Goal: Book appointment/travel/reservation

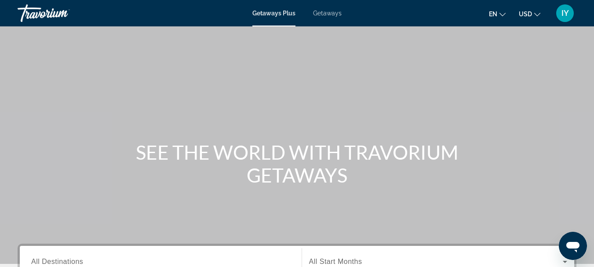
click at [326, 12] on span "Getaways" at bounding box center [327, 13] width 29 height 7
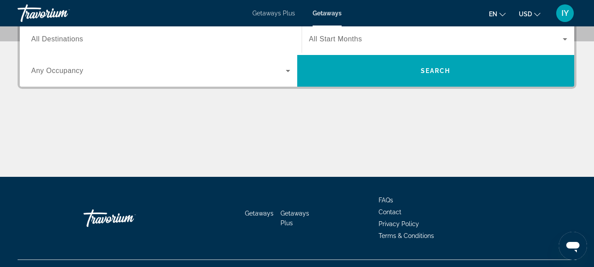
scroll to position [208, 0]
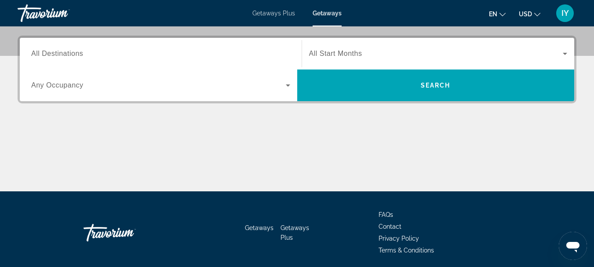
click at [33, 52] on span "All Destinations" at bounding box center [57, 53] width 52 height 7
click at [33, 52] on input "Destination All Destinations" at bounding box center [160, 54] width 259 height 11
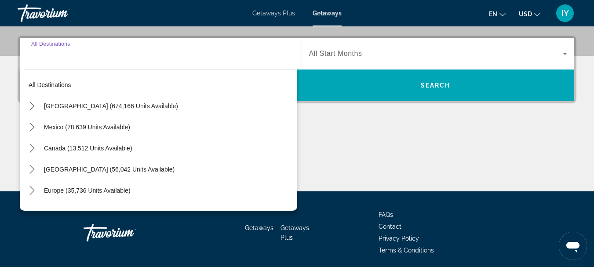
scroll to position [215, 0]
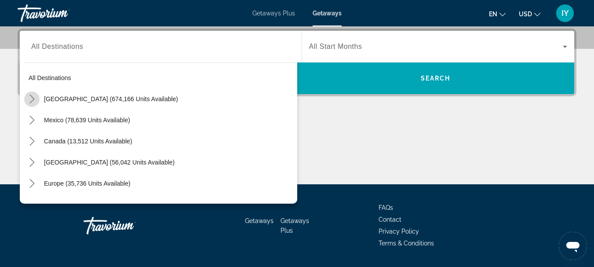
click at [29, 98] on icon "Toggle United States (674,166 units available) submenu" at bounding box center [32, 98] width 9 height 9
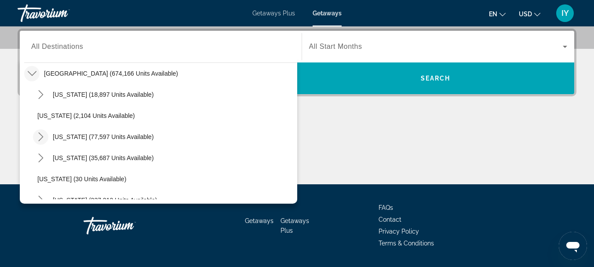
click at [41, 135] on icon "Toggle California (77,597 units available) submenu" at bounding box center [40, 136] width 5 height 9
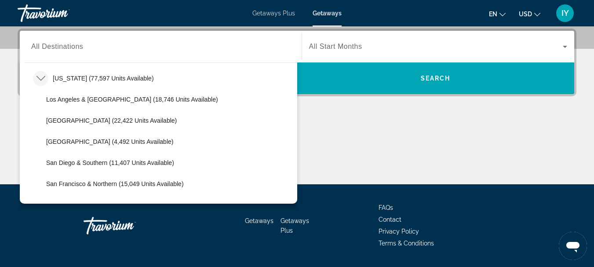
scroll to position [89, 0]
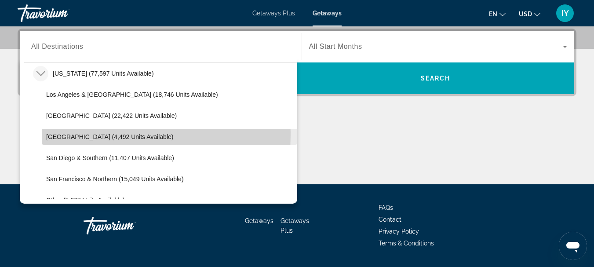
click at [64, 134] on span "[GEOGRAPHIC_DATA] (4,492 units available)" at bounding box center [109, 136] width 127 height 7
type input "**********"
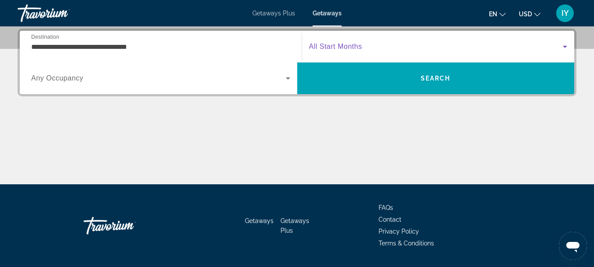
click at [561, 46] on icon "Search widget" at bounding box center [564, 46] width 11 height 11
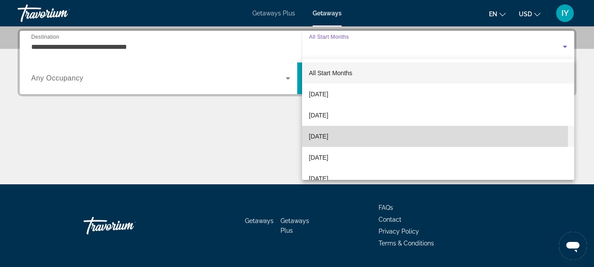
click at [326, 136] on span "[DATE]" at bounding box center [318, 136] width 19 height 11
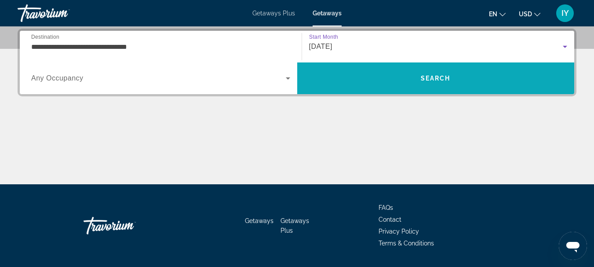
click at [426, 76] on span "Search" at bounding box center [435, 78] width 30 height 7
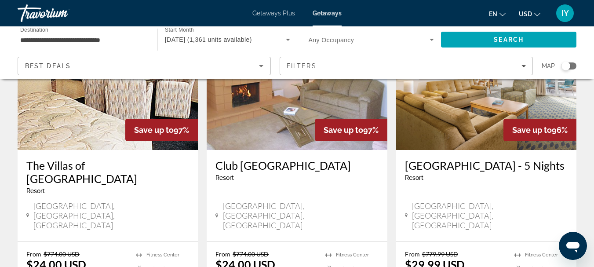
scroll to position [1234, 0]
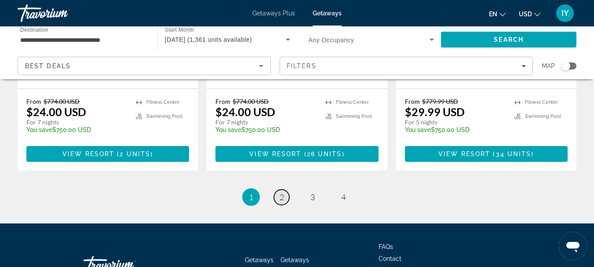
click at [283, 192] on span "2" at bounding box center [281, 197] width 4 height 10
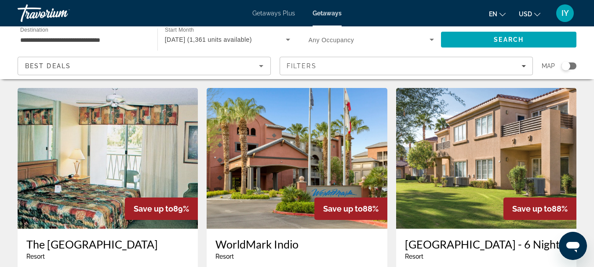
scroll to position [711, 0]
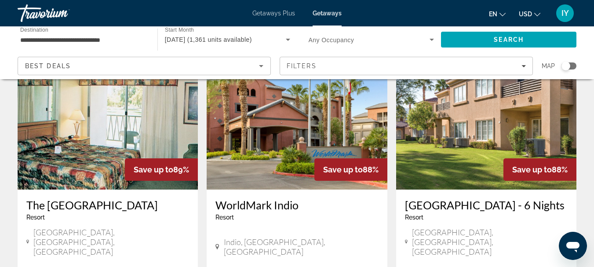
click at [248, 198] on h3 "WorldMark Indio" at bounding box center [296, 204] width 163 height 13
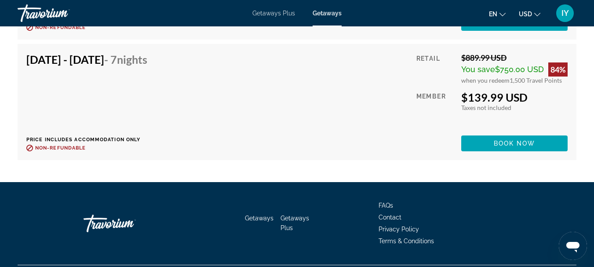
scroll to position [4353, 0]
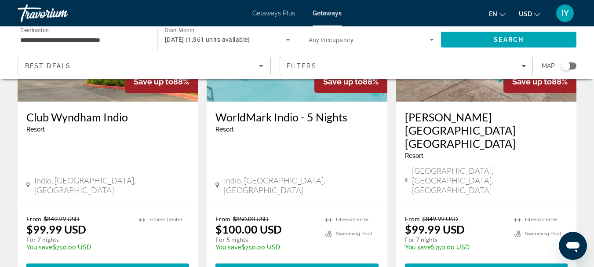
scroll to position [1198, 0]
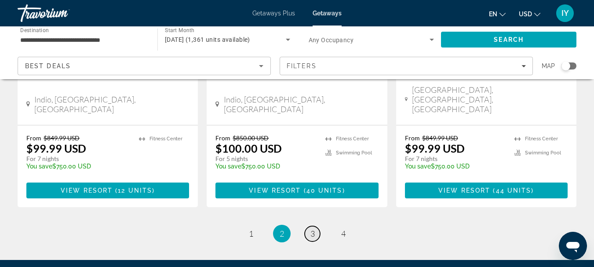
click at [311, 228] on span "3" at bounding box center [312, 233] width 4 height 10
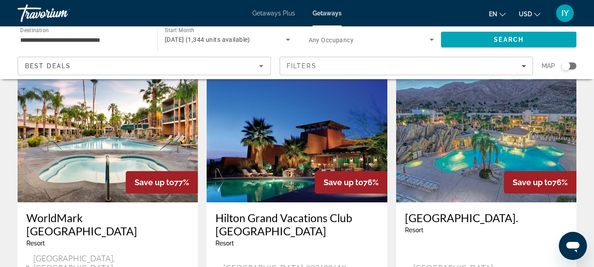
scroll to position [754, 0]
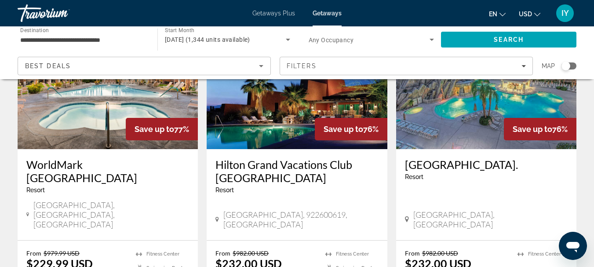
click at [445, 158] on h3 "[GEOGRAPHIC_DATA]." at bounding box center [486, 164] width 163 height 13
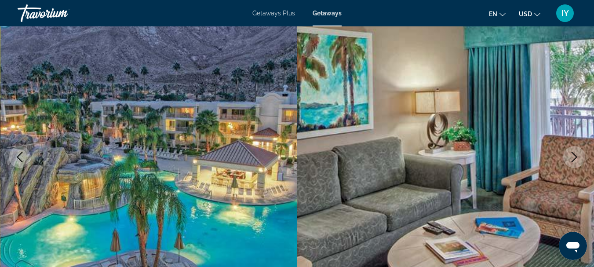
scroll to position [260, 0]
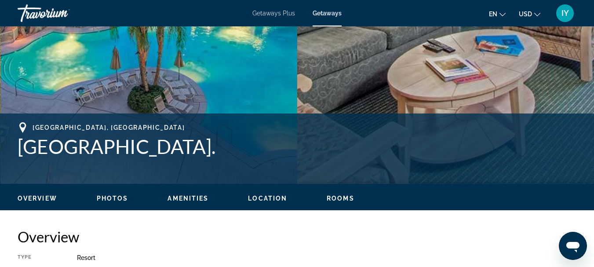
drag, startPoint x: 19, startPoint y: 145, endPoint x: 204, endPoint y: 149, distance: 185.0
click at [204, 149] on h1 "[GEOGRAPHIC_DATA]." at bounding box center [297, 146] width 558 height 23
copy h1 "[GEOGRAPHIC_DATA]."
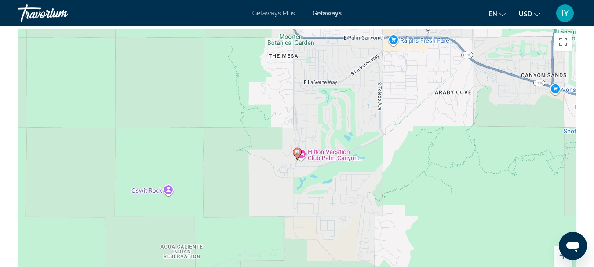
scroll to position [1310, 0]
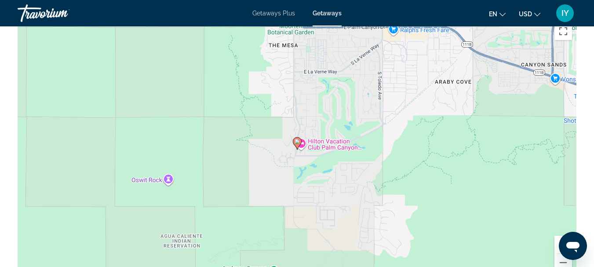
click at [316, 137] on div "To activate drag with keyboard, press Alt + Enter. Once in keyboard drag state,…" at bounding box center [297, 150] width 558 height 264
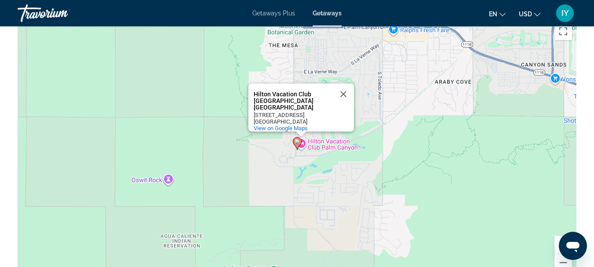
drag, startPoint x: 254, startPoint y: 84, endPoint x: 318, endPoint y: 105, distance: 66.5
click at [318, 105] on div "Hilton Vacation Club [GEOGRAPHIC_DATA] [GEOGRAPHIC_DATA] [GEOGRAPHIC_DATA] [GEO…" at bounding box center [300, 107] width 105 height 48
copy div "Hilton Vacation Club [GEOGRAPHIC_DATA] [GEOGRAPHIC_DATA] [GEOGRAPHIC_DATA] [GEO…"
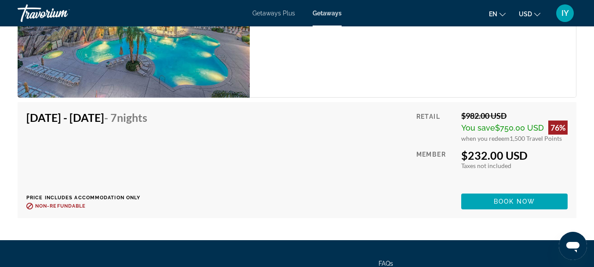
scroll to position [1730, 0]
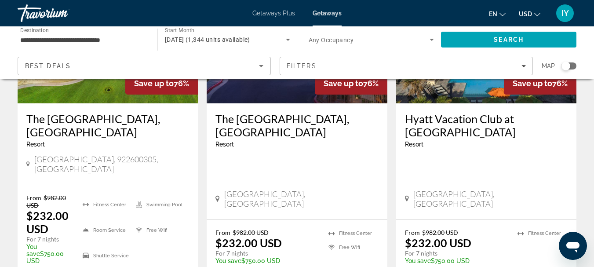
scroll to position [1129, 0]
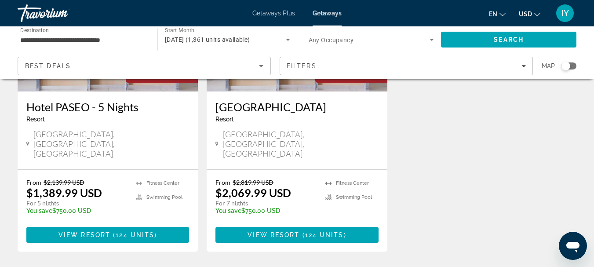
scroll to position [1125, 0]
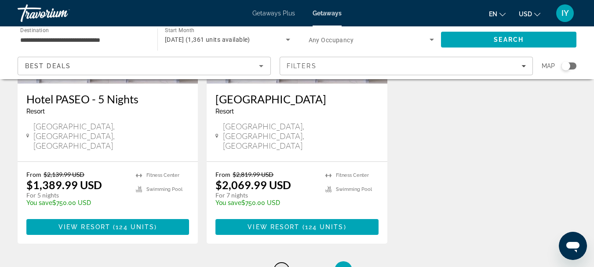
click at [282, 265] on span "2" at bounding box center [281, 270] width 4 height 10
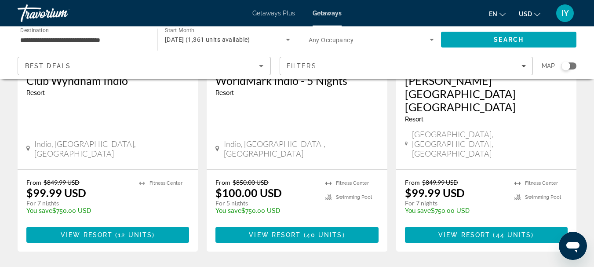
scroll to position [1179, 0]
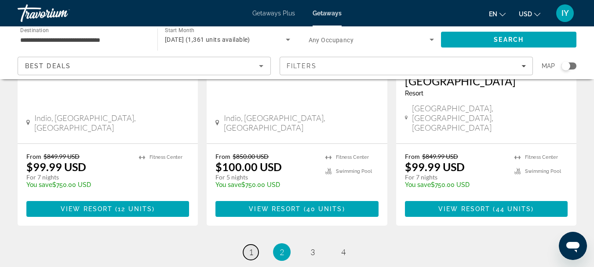
click at [250, 247] on span "1" at bounding box center [251, 252] width 4 height 10
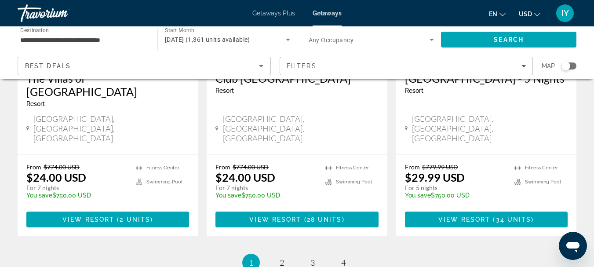
scroll to position [1166, 0]
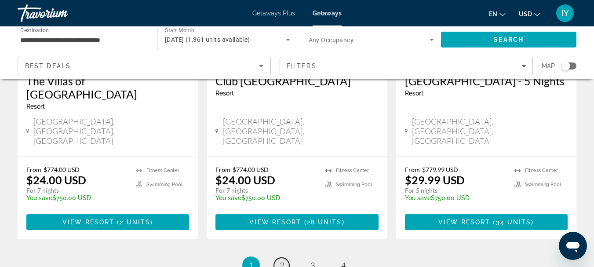
click at [278, 257] on link "page 2" at bounding box center [281, 264] width 15 height 15
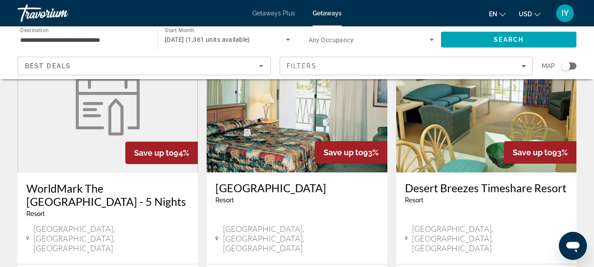
scroll to position [141, 0]
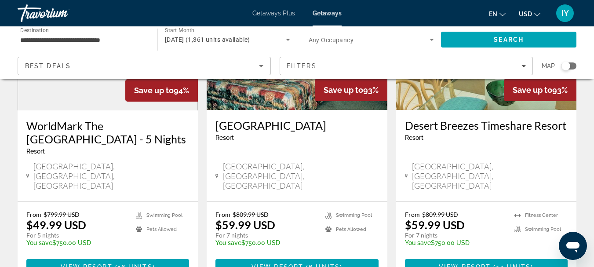
click at [74, 127] on h3 "WorldMark The [GEOGRAPHIC_DATA] - 5 Nights" at bounding box center [107, 132] width 163 height 26
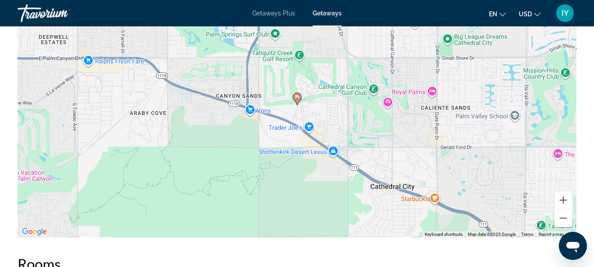
scroll to position [889, 0]
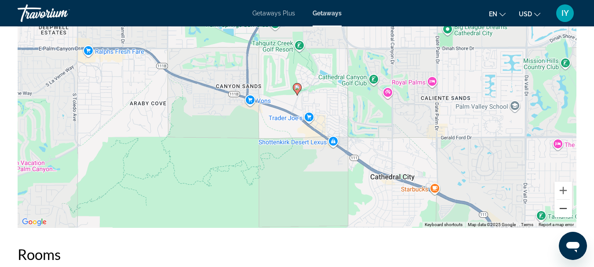
click at [563, 217] on button "Zoom out" at bounding box center [563, 208] width 18 height 18
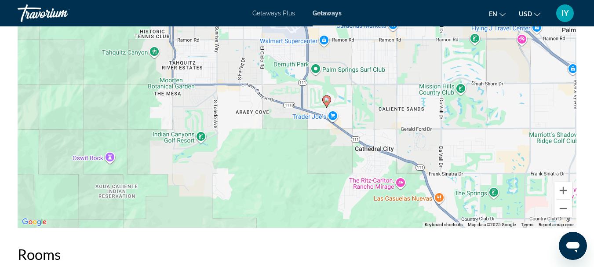
drag, startPoint x: 348, startPoint y: 75, endPoint x: 380, endPoint y: 93, distance: 37.4
click at [380, 93] on div "To activate drag with keyboard, press Alt + Enter. Once in keyboard drag state,…" at bounding box center [297, 96] width 558 height 264
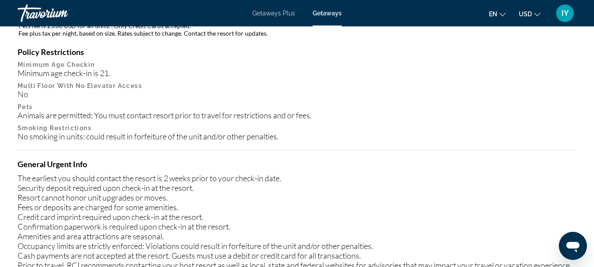
scroll to position [0, 0]
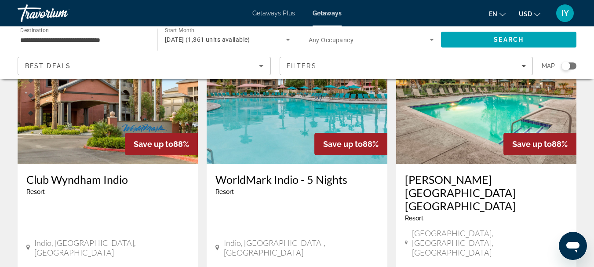
scroll to position [1060, 0]
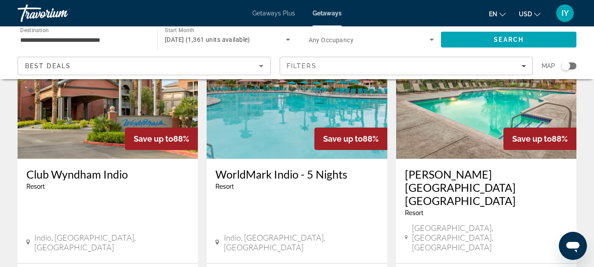
click at [261, 167] on h3 "WorldMark Indio - 5 Nights" at bounding box center [296, 173] width 163 height 13
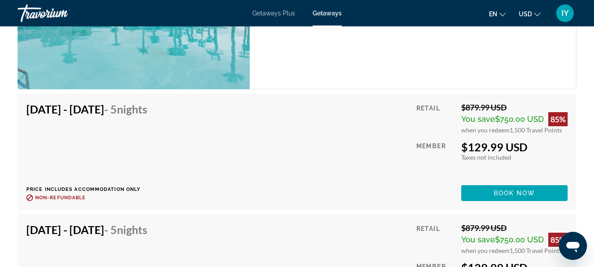
scroll to position [2554, 0]
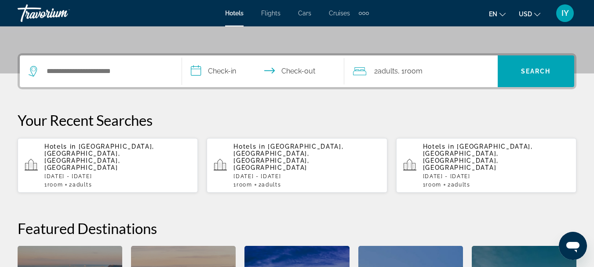
scroll to position [199, 0]
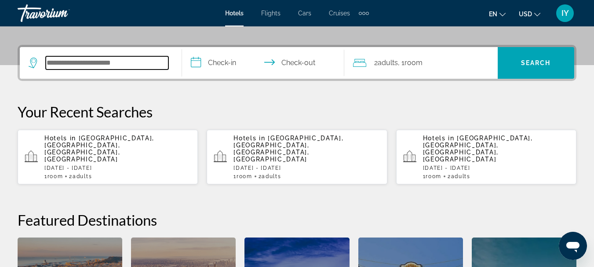
click at [52, 67] on input "Search hotel destination" at bounding box center [107, 62] width 123 height 13
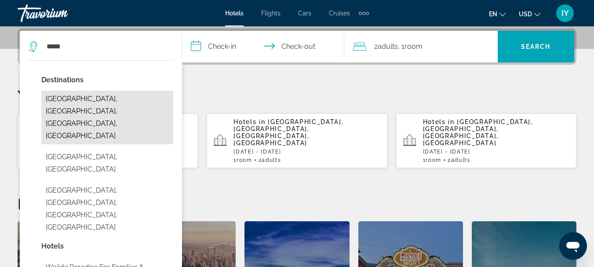
click at [84, 99] on button "Waikiki Beach, Oahu Island, HI, United States" at bounding box center [107, 117] width 132 height 54
type input "**********"
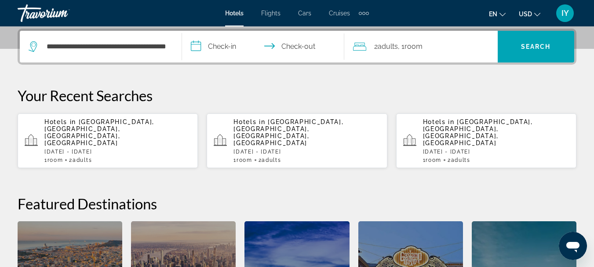
click at [195, 45] on input "**********" at bounding box center [265, 48] width 166 height 34
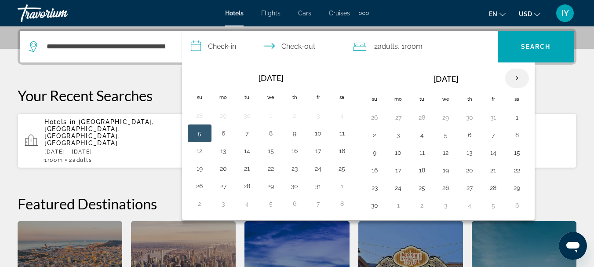
click at [514, 77] on th "Next month" at bounding box center [517, 78] width 24 height 19
click at [373, 167] on button "21" at bounding box center [374, 170] width 14 height 12
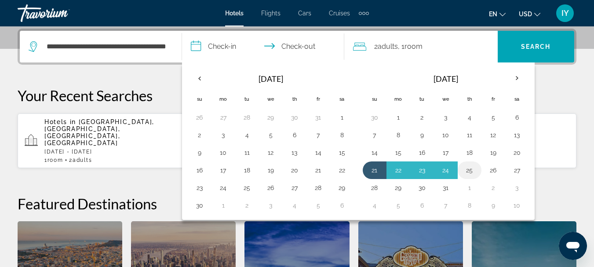
click at [474, 169] on button "25" at bounding box center [469, 170] width 14 height 12
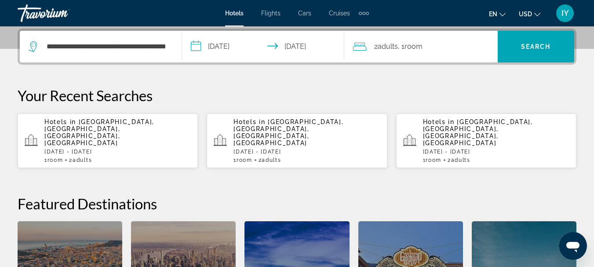
click at [198, 46] on input "**********" at bounding box center [265, 48] width 166 height 34
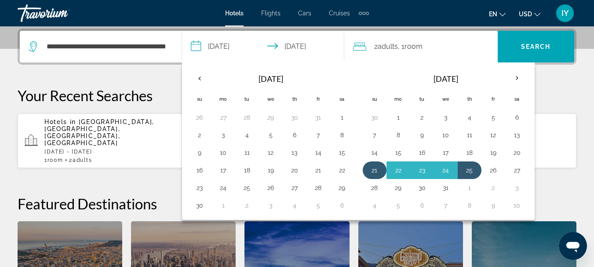
click at [371, 166] on button "21" at bounding box center [374, 170] width 14 height 12
click at [490, 167] on button "26" at bounding box center [493, 170] width 14 height 12
type input "**********"
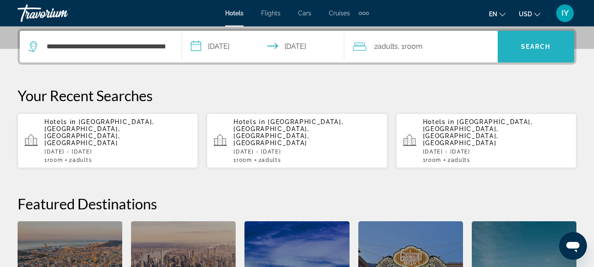
click at [526, 43] on span "Search" at bounding box center [535, 46] width 76 height 21
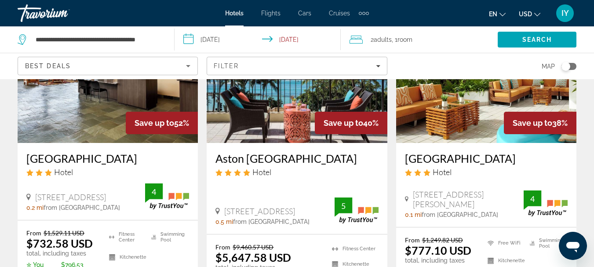
scroll to position [105, 0]
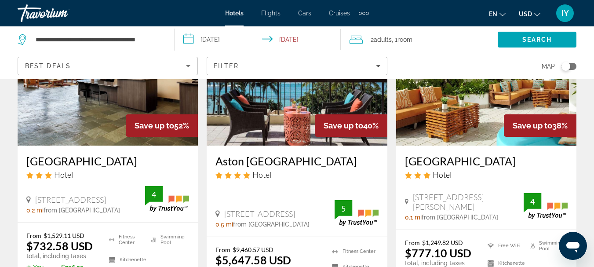
click at [188, 36] on input "**********" at bounding box center [258, 40] width 169 height 29
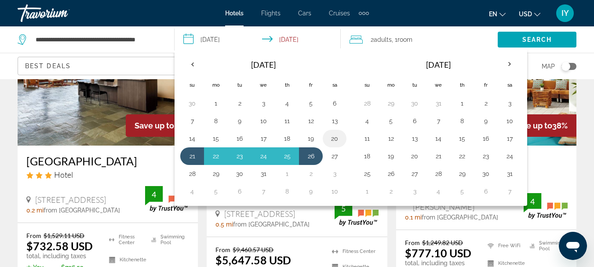
click at [334, 138] on button "20" at bounding box center [334, 138] width 14 height 12
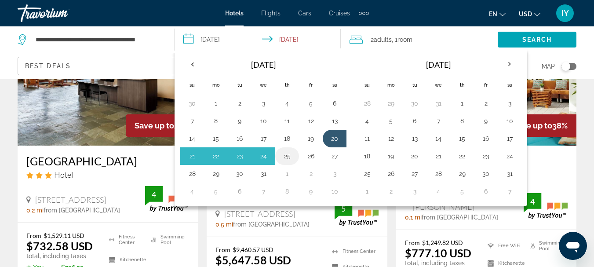
click at [287, 156] on button "25" at bounding box center [287, 156] width 14 height 12
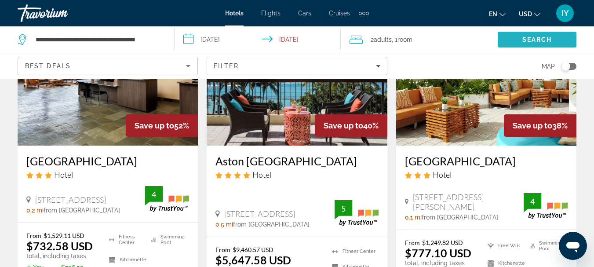
click at [523, 40] on span "Search" at bounding box center [537, 39] width 30 height 7
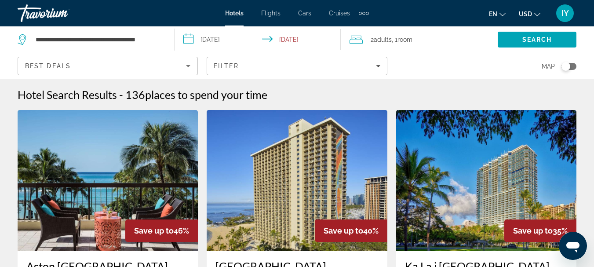
click at [188, 40] on input "**********" at bounding box center [258, 40] width 169 height 29
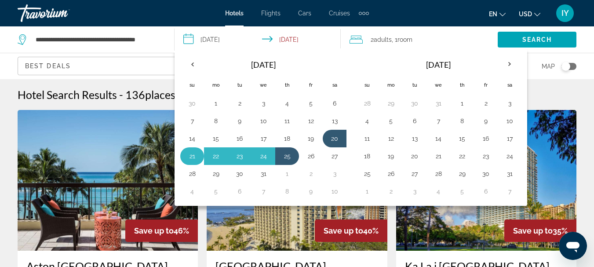
click at [186, 158] on button "21" at bounding box center [192, 156] width 14 height 12
click at [285, 158] on button "25" at bounding box center [287, 156] width 14 height 12
type input "**********"
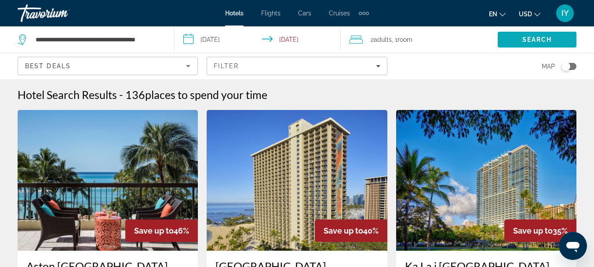
click at [516, 35] on span "Search" at bounding box center [536, 39] width 79 height 21
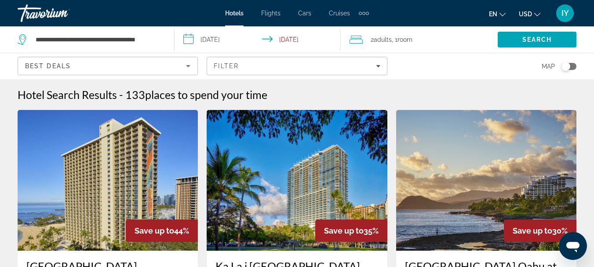
click at [235, 13] on span "Hotels" at bounding box center [234, 13] width 18 height 7
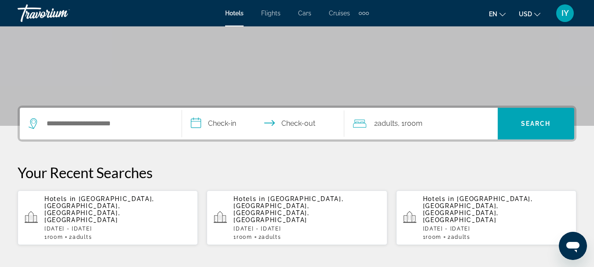
scroll to position [145, 0]
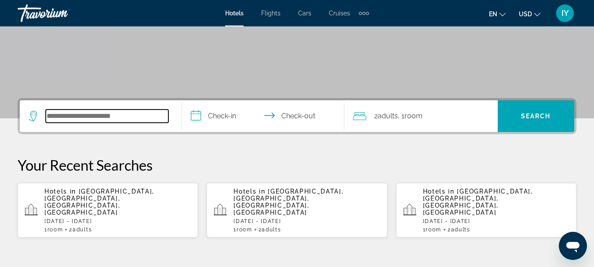
click at [55, 116] on input "Search hotel destination" at bounding box center [107, 115] width 123 height 13
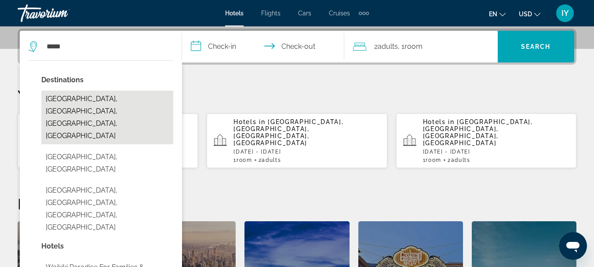
click at [81, 100] on button "Waikiki Beach, Oahu Island, HI, United States" at bounding box center [107, 117] width 132 height 54
type input "**********"
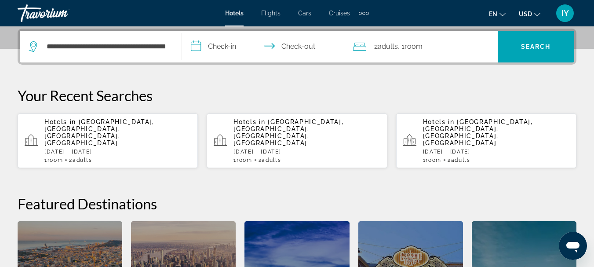
click at [198, 46] on input "**********" at bounding box center [265, 48] width 166 height 34
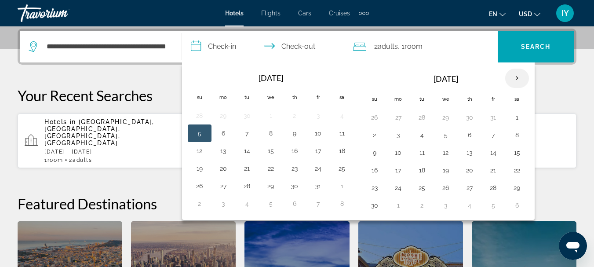
click at [517, 76] on th "Next month" at bounding box center [517, 78] width 24 height 19
click at [376, 172] on button "21" at bounding box center [374, 170] width 14 height 12
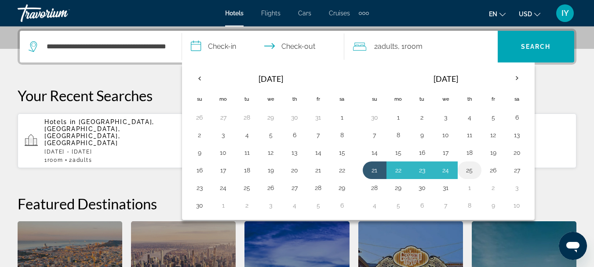
click at [472, 170] on button "25" at bounding box center [469, 170] width 14 height 12
type input "**********"
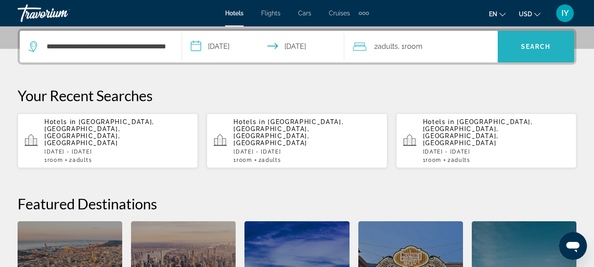
click at [529, 48] on span "Search" at bounding box center [536, 46] width 30 height 7
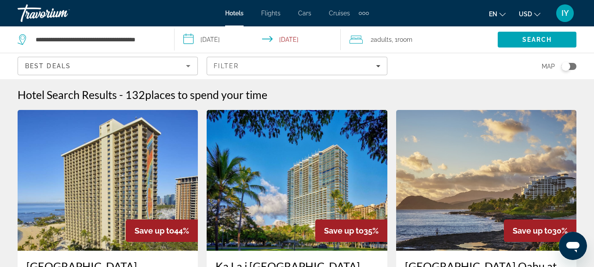
click at [189, 38] on input "**********" at bounding box center [258, 40] width 169 height 29
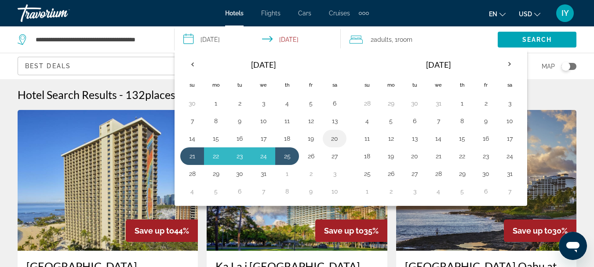
click at [333, 135] on button "20" at bounding box center [334, 138] width 14 height 12
click at [286, 156] on button "25" at bounding box center [287, 156] width 14 height 12
type input "**********"
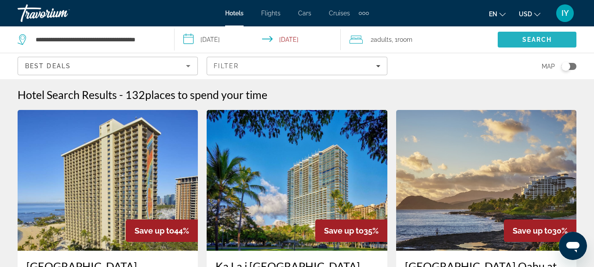
click at [530, 42] on span "Search" at bounding box center [537, 39] width 30 height 7
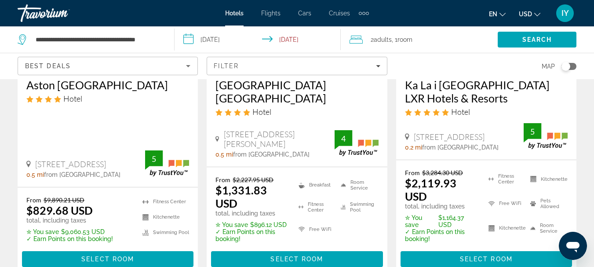
scroll to position [190, 0]
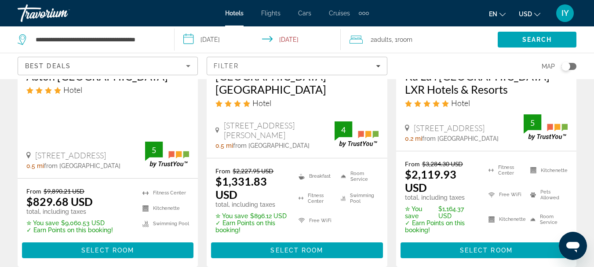
click at [76, 80] on h3 "Aston Waikiki Beach Tower" at bounding box center [107, 75] width 163 height 13
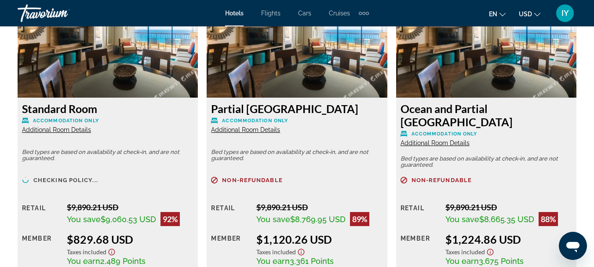
scroll to position [1528, 0]
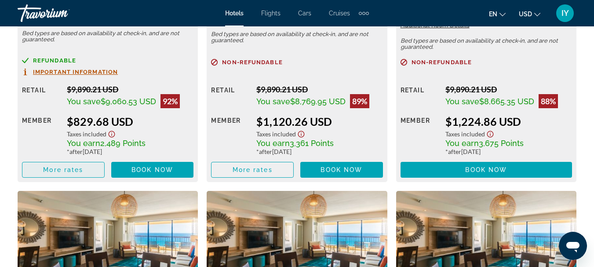
click at [75, 170] on span "More rates" at bounding box center [63, 169] width 40 height 7
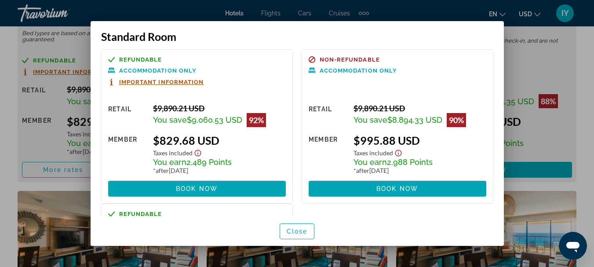
scroll to position [0, 0]
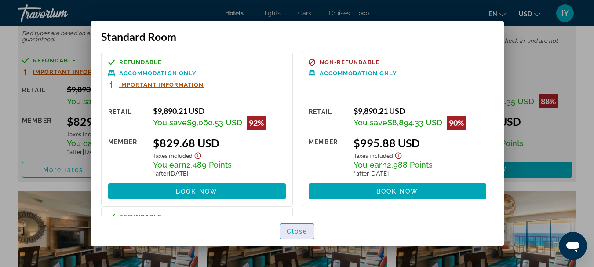
click at [297, 231] on span "Close" at bounding box center [296, 231] width 21 height 7
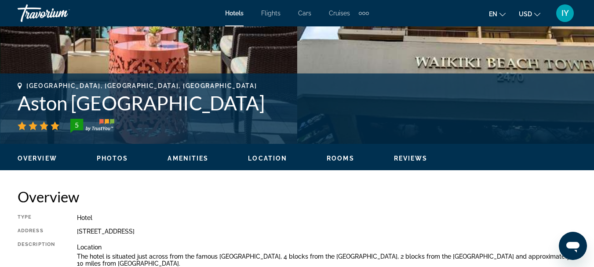
scroll to position [293, 0]
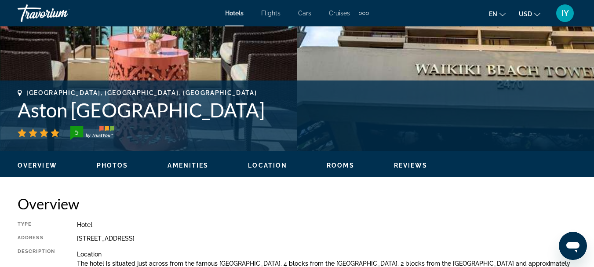
click at [232, 15] on span "Hotels" at bounding box center [234, 13] width 18 height 7
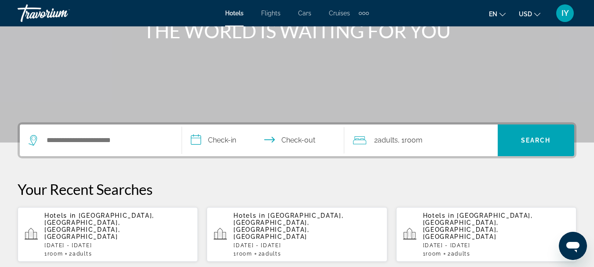
scroll to position [130, 0]
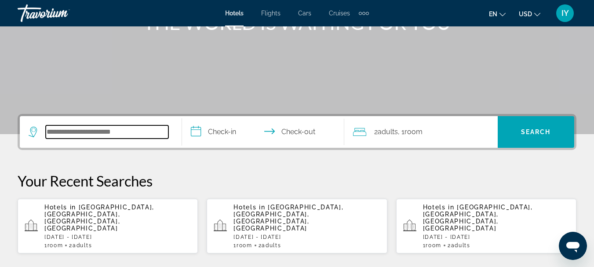
click at [51, 129] on input "Search hotel destination" at bounding box center [107, 131] width 123 height 13
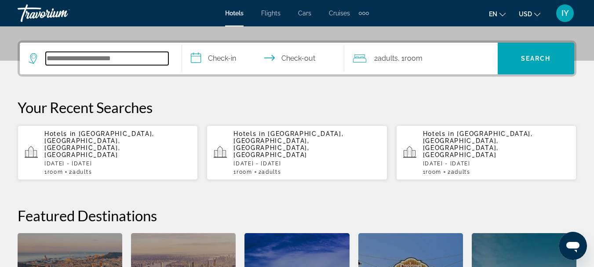
scroll to position [215, 0]
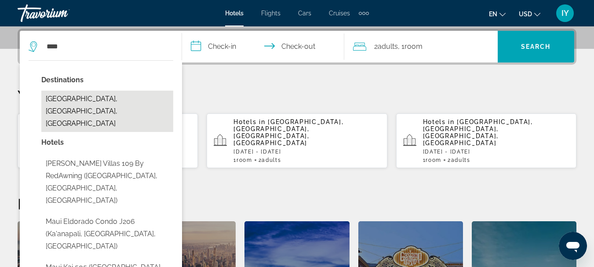
click at [100, 93] on button "Maui Island, HI, United States" at bounding box center [107, 110] width 132 height 41
type input "**********"
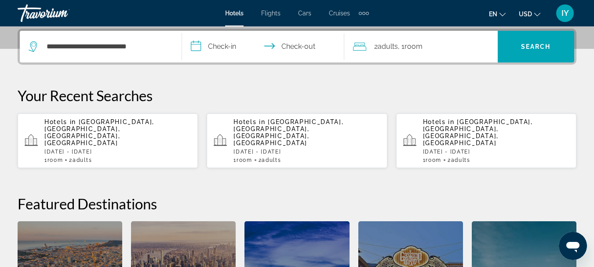
click at [195, 45] on input "**********" at bounding box center [265, 48] width 166 height 34
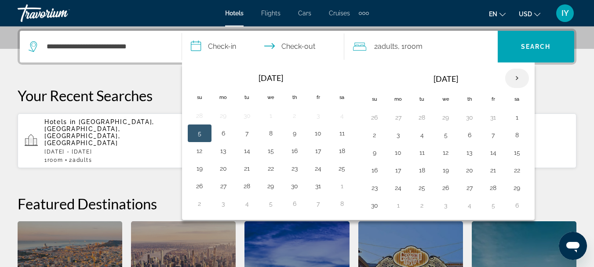
click at [518, 80] on th "Next month" at bounding box center [517, 78] width 24 height 19
click at [374, 170] on button "21" at bounding box center [374, 170] width 14 height 12
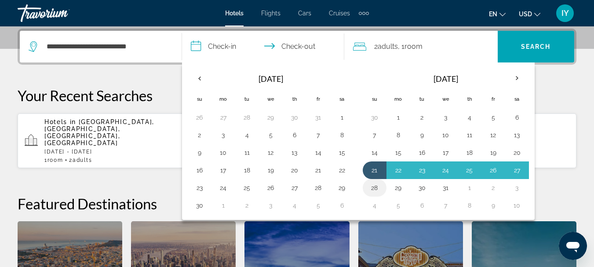
click at [373, 188] on button "28" at bounding box center [374, 187] width 14 height 12
type input "**********"
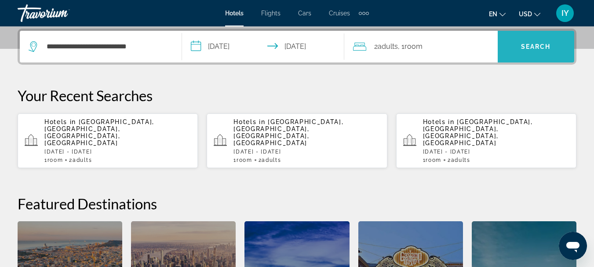
click at [537, 48] on span "Search" at bounding box center [536, 46] width 30 height 7
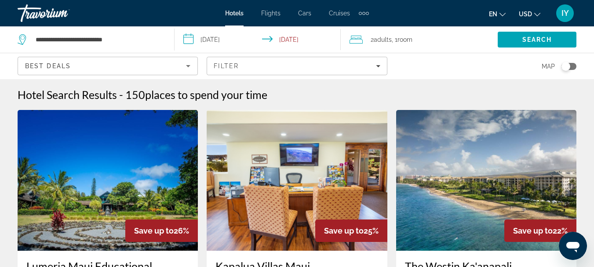
click at [189, 39] on input "**********" at bounding box center [258, 40] width 169 height 29
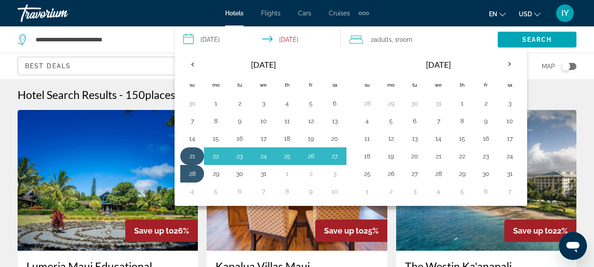
click at [190, 151] on button "21" at bounding box center [192, 156] width 14 height 12
click at [334, 156] on button "27" at bounding box center [334, 156] width 14 height 12
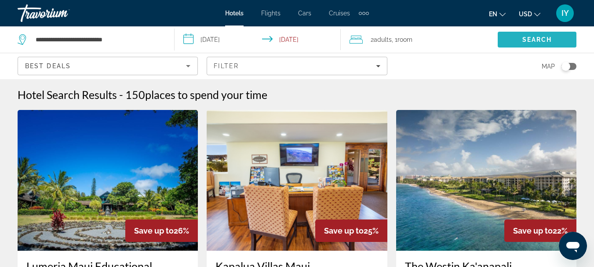
click at [526, 39] on span "Search" at bounding box center [537, 39] width 30 height 7
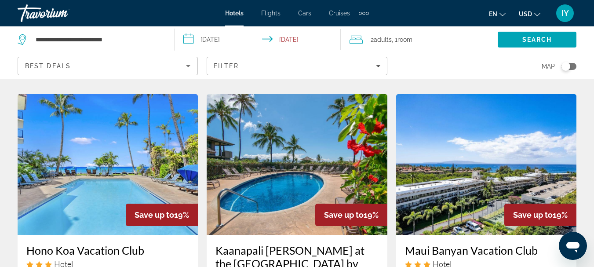
scroll to position [715, 0]
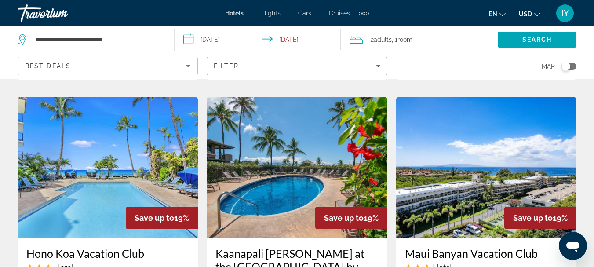
click at [187, 40] on input "**********" at bounding box center [258, 40] width 169 height 29
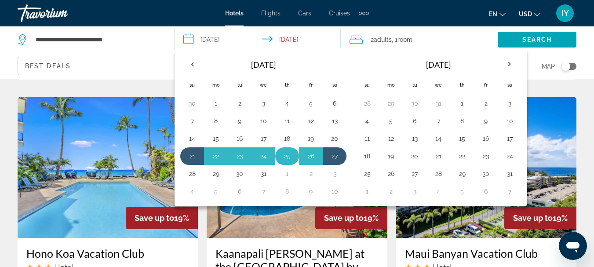
click at [286, 157] on button "25" at bounding box center [287, 156] width 14 height 12
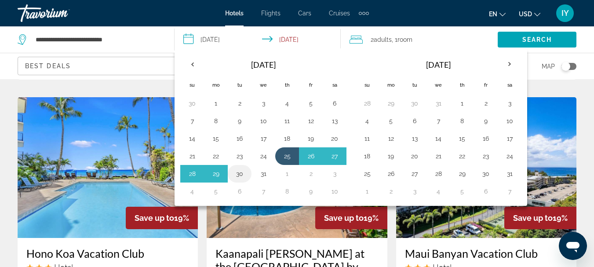
click at [239, 174] on button "30" at bounding box center [239, 173] width 14 height 12
type input "**********"
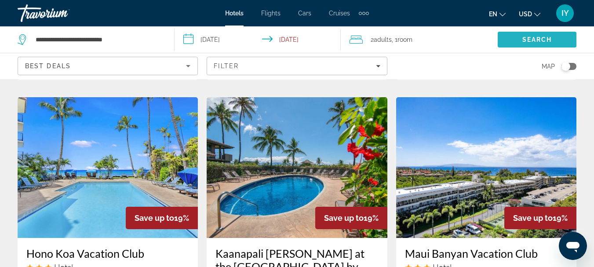
click at [534, 40] on span "Search" at bounding box center [537, 39] width 30 height 7
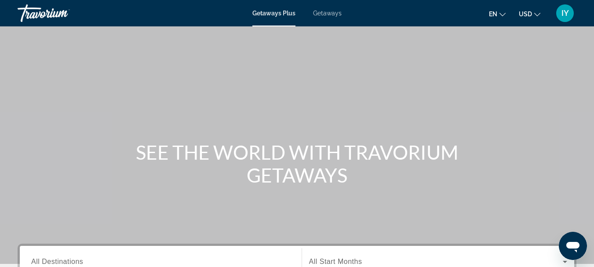
click at [326, 11] on span "Getaways" at bounding box center [327, 13] width 29 height 7
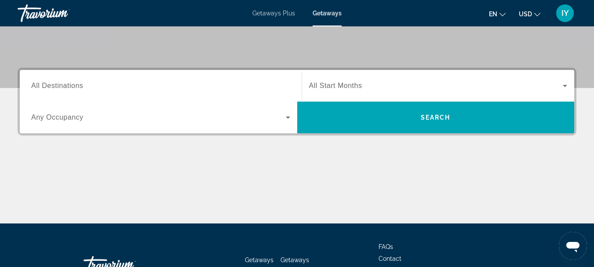
scroll to position [177, 0]
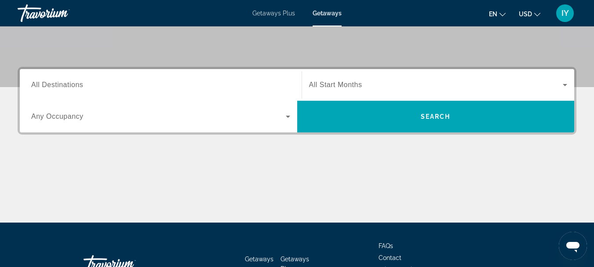
click at [36, 85] on span "All Destinations" at bounding box center [57, 84] width 52 height 7
click at [36, 85] on input "Destination All Destinations" at bounding box center [160, 85] width 259 height 11
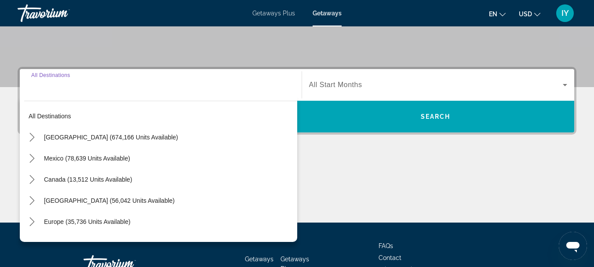
scroll to position [215, 0]
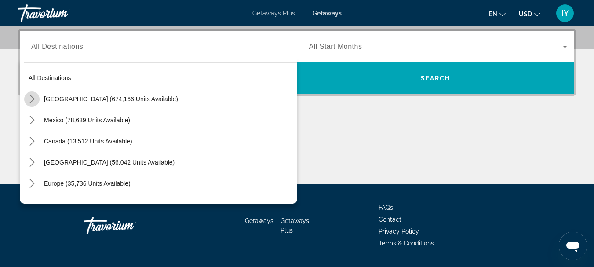
click at [31, 99] on icon "Toggle United States (674,166 units available) submenu" at bounding box center [32, 98] width 9 height 9
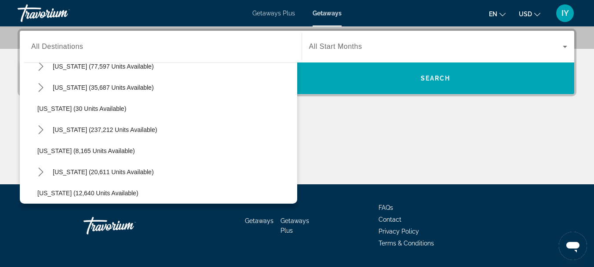
scroll to position [113, 0]
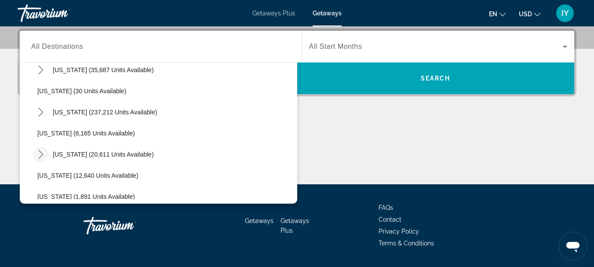
click at [41, 154] on icon "Toggle Hawaii (20,611 units available) submenu" at bounding box center [40, 154] width 9 height 9
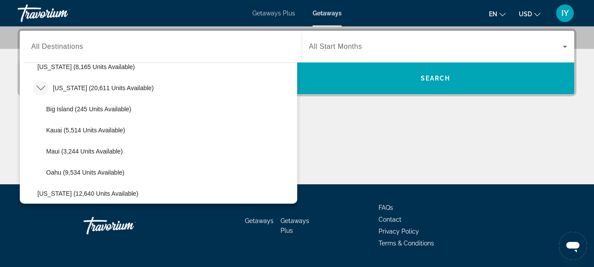
scroll to position [184, 0]
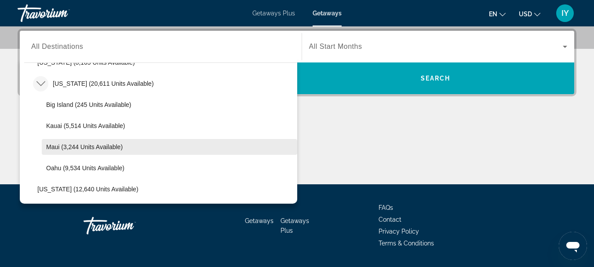
click at [76, 145] on span "Maui (3,244 units available)" at bounding box center [84, 146] width 76 height 7
type input "**********"
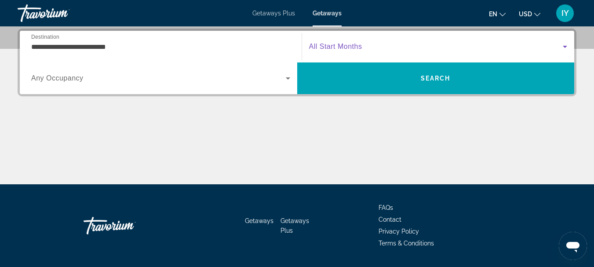
click at [564, 45] on icon "Search widget" at bounding box center [564, 46] width 11 height 11
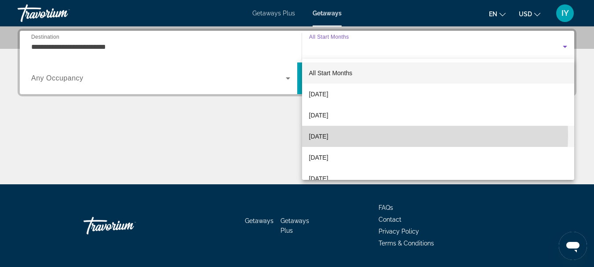
click at [374, 134] on mat-option "[DATE]" at bounding box center [438, 136] width 272 height 21
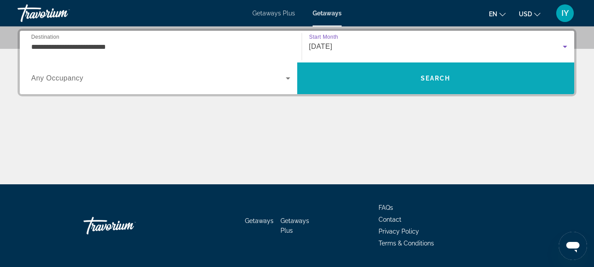
click at [429, 76] on span "Search" at bounding box center [435, 78] width 30 height 7
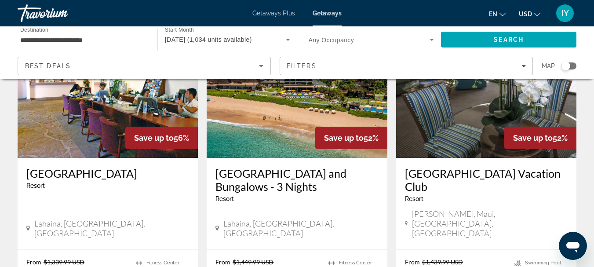
scroll to position [95, 0]
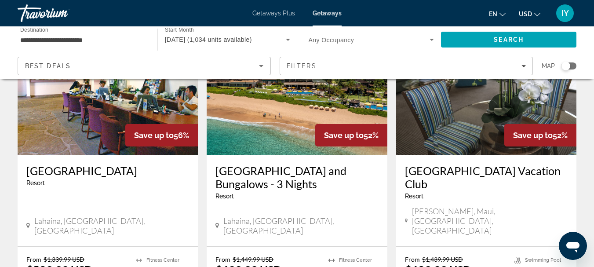
click at [111, 149] on img "Main content" at bounding box center [108, 84] width 180 height 141
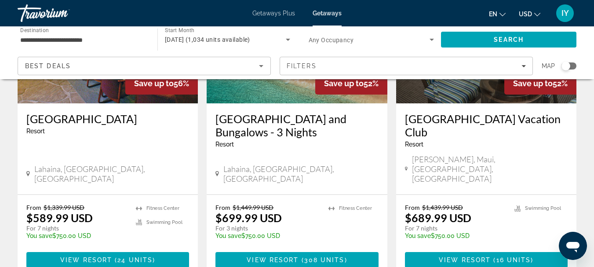
scroll to position [152, 0]
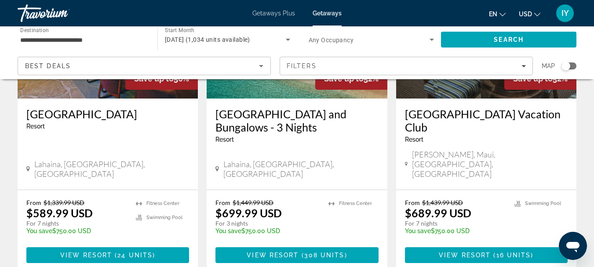
click at [251, 125] on h3 "Royal Lahaina Resort and Bungalows - 3 Nights" at bounding box center [296, 120] width 163 height 26
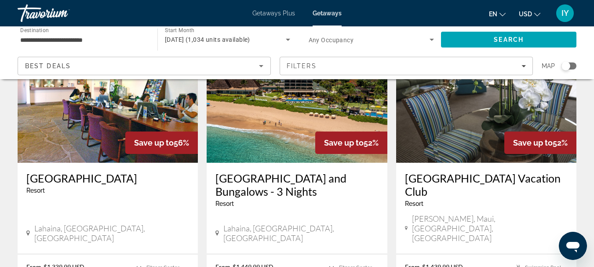
scroll to position [83, 0]
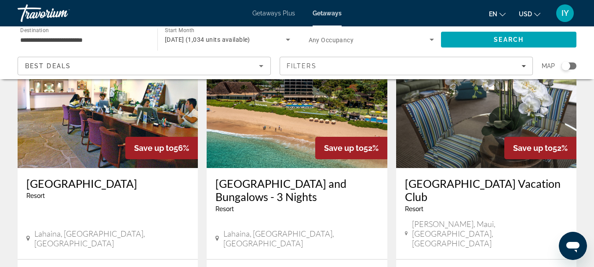
click at [590, 50] on div "**********" at bounding box center [297, 52] width 594 height 53
